Goal: Information Seeking & Learning: Find specific fact

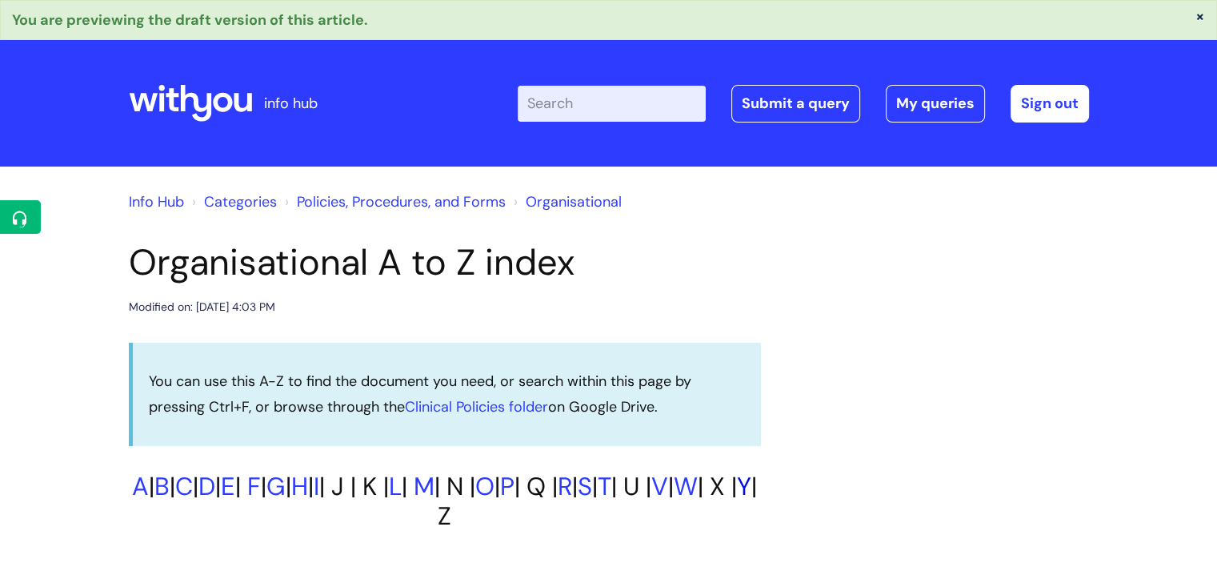
click at [737, 503] on link "Y" at bounding box center [744, 486] width 14 height 33
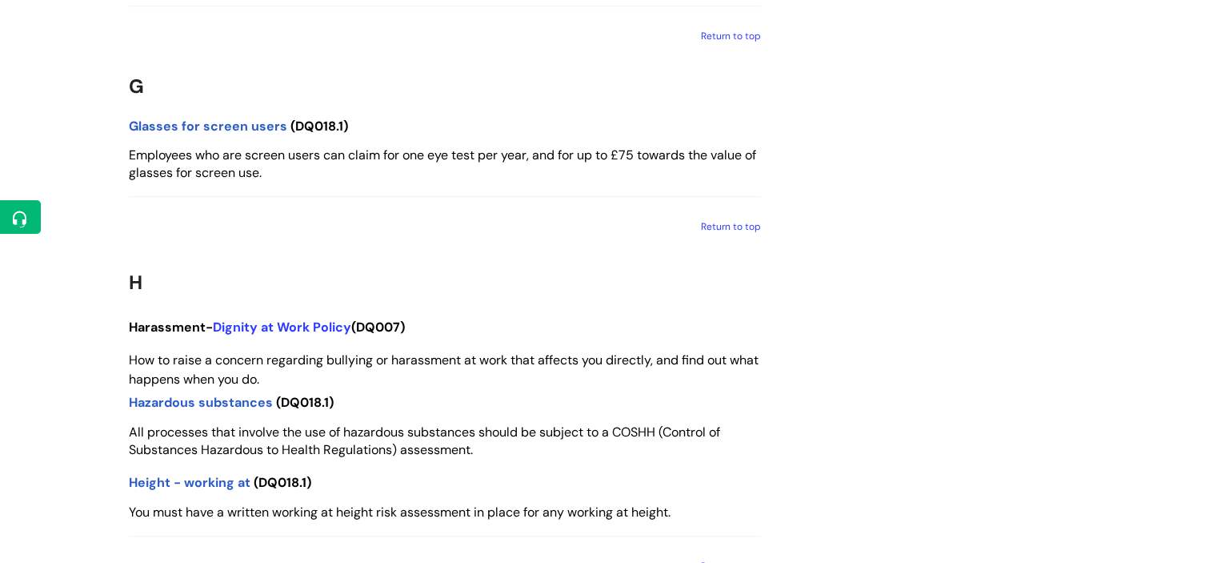
scroll to position [6822, 0]
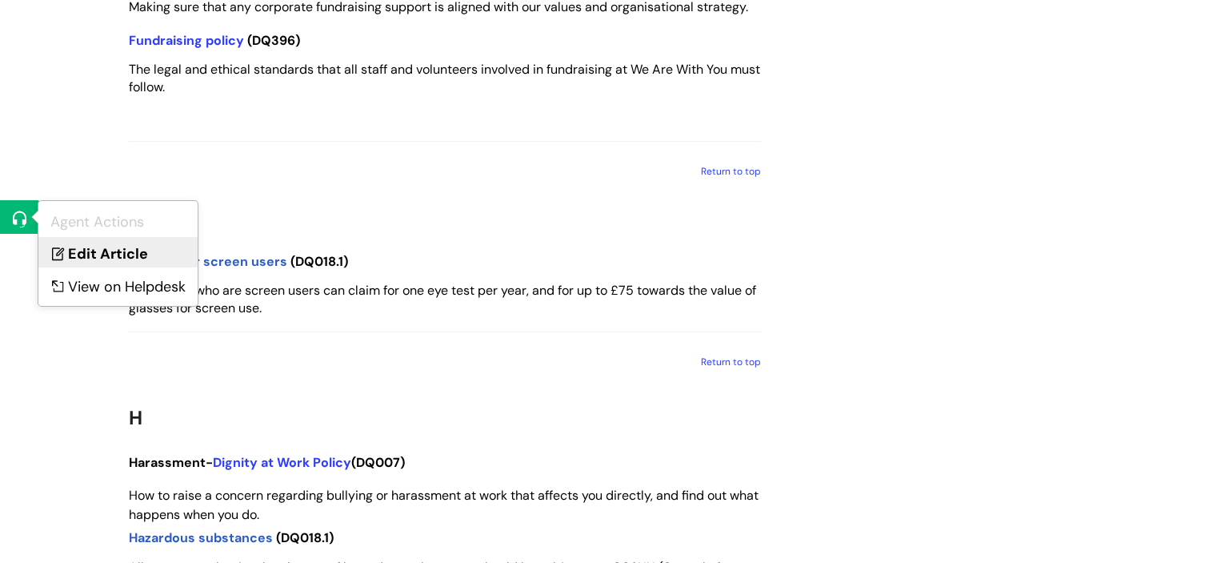
click at [90, 254] on link "Edit Article" at bounding box center [117, 252] width 159 height 30
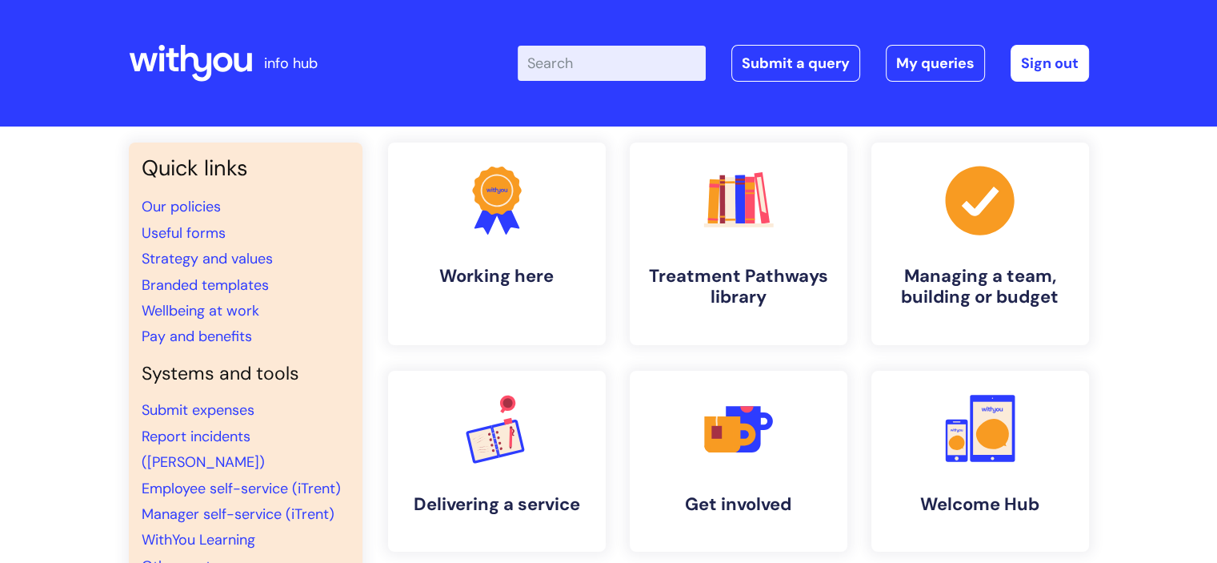
click at [597, 61] on input "Enter your search term here..." at bounding box center [612, 63] width 188 height 35
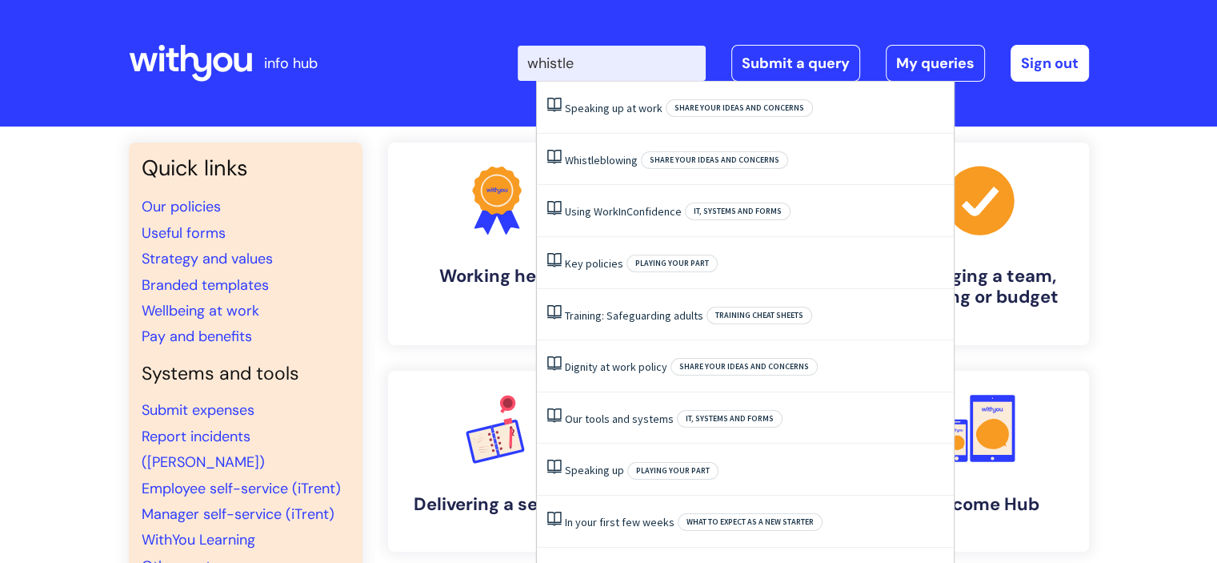
type input "whistleb"
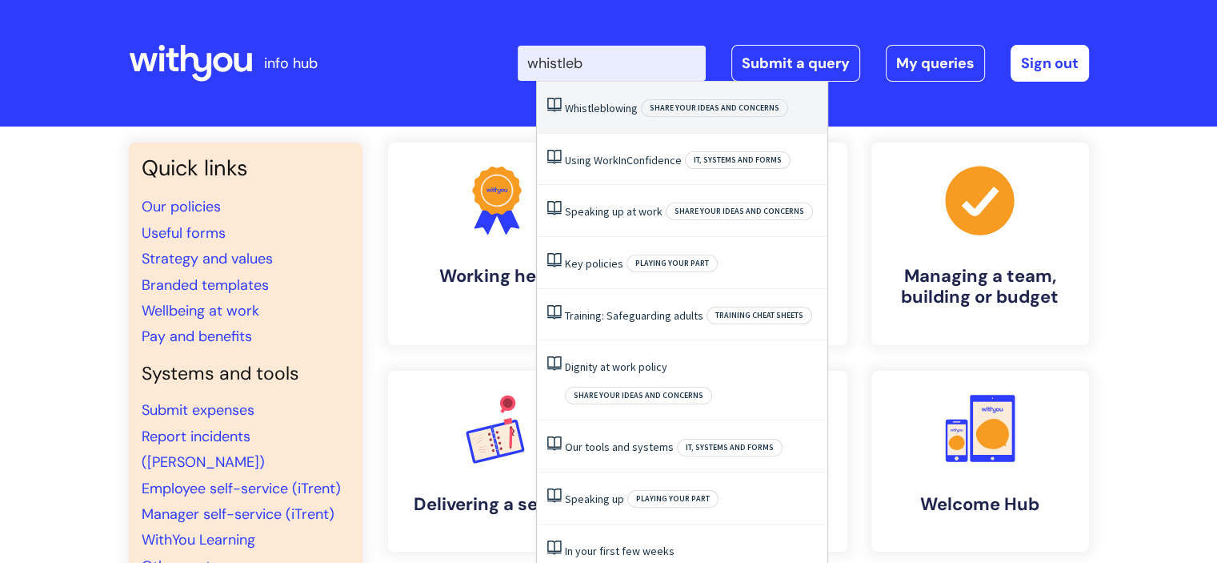
click at [602, 114] on span "Whistleblowing" at bounding box center [601, 108] width 73 height 14
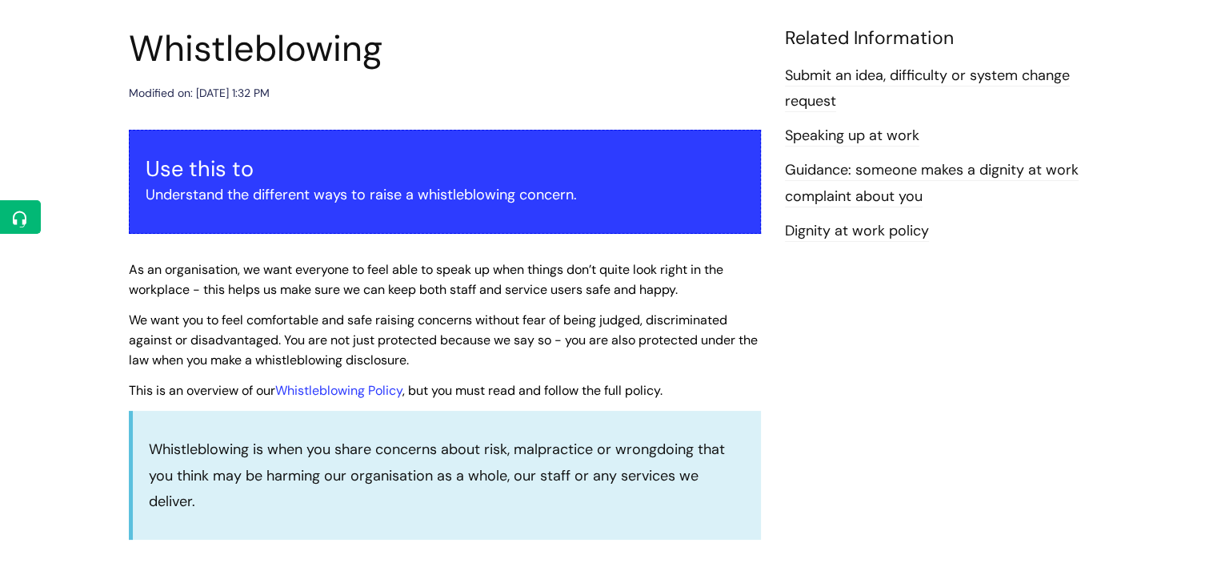
scroll to position [182, 0]
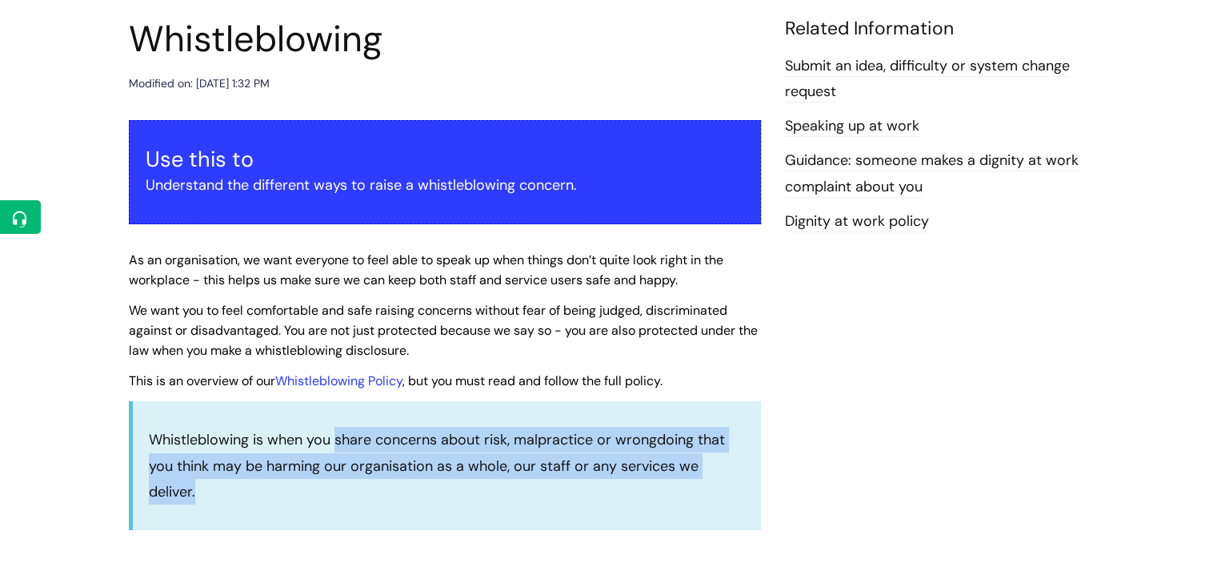
drag, startPoint x: 336, startPoint y: 439, endPoint x: 409, endPoint y: 481, distance: 83.9
click at [409, 481] on p "Whistleblowing is when you share concerns about risk, malpractice or wrongdoing…" at bounding box center [447, 466] width 596 height 78
copy p "share concerns about risk, malpractice or wrongdoing that you think may be harm…"
